Goal: Task Accomplishment & Management: Use online tool/utility

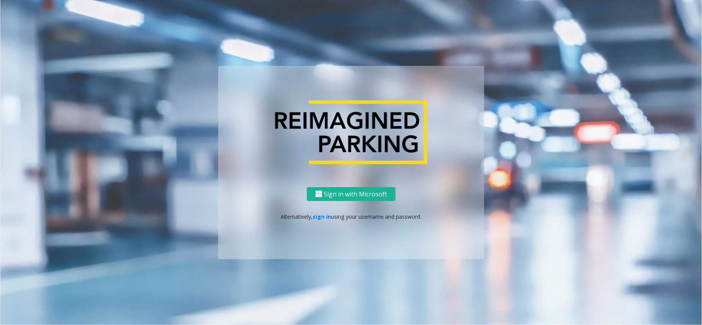
click at [317, 222] on div "Sign in with Microsoft Alternatively, sign in using your username and password." at bounding box center [351, 223] width 266 height 72
click at [320, 218] on link "sign in" at bounding box center [322, 216] width 18 height 7
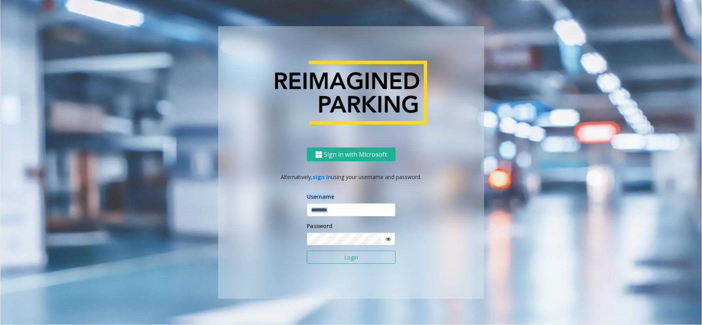
click at [331, 214] on form "Username Password Login" at bounding box center [351, 232] width 89 height 79
click at [331, 215] on input "text" at bounding box center [351, 209] width 89 height 13
type input "**********"
click at [307, 251] on button "Login" at bounding box center [351, 257] width 89 height 13
